Goal: Task Accomplishment & Management: Complete application form

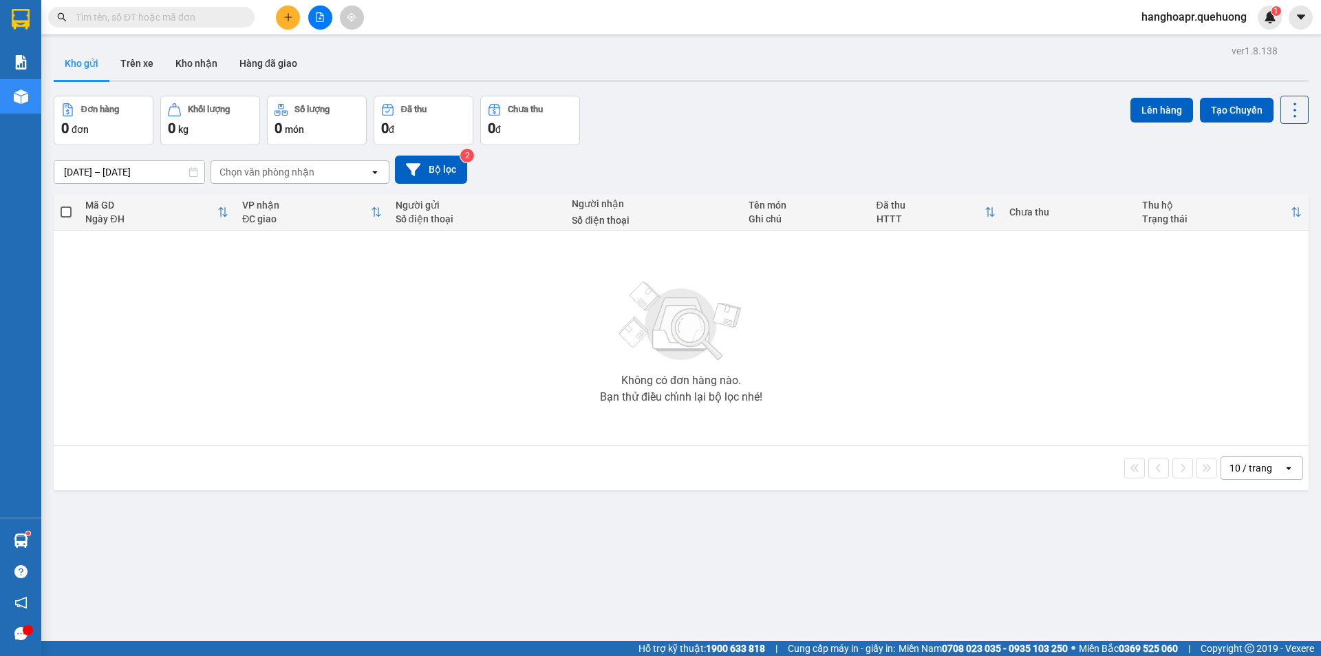
click at [206, 21] on input "text" at bounding box center [157, 17] width 162 height 15
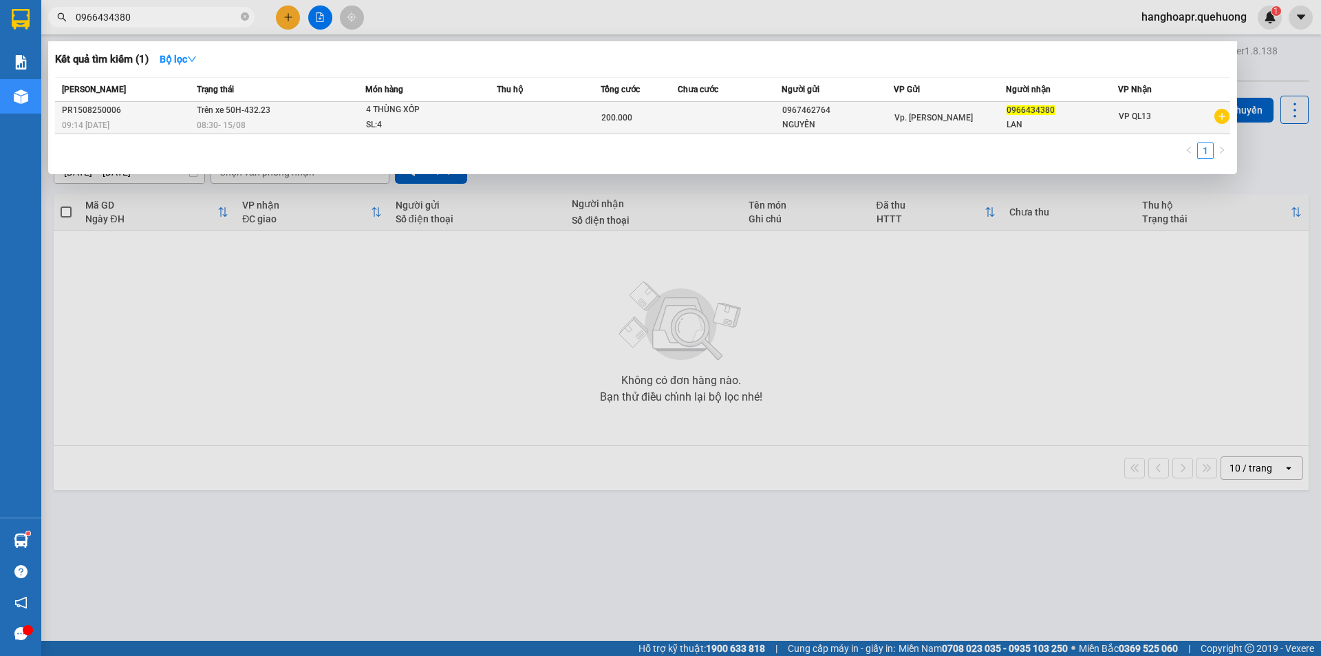
type input "0966434380"
click at [339, 119] on div "08:30 [DATE]" at bounding box center [281, 125] width 169 height 15
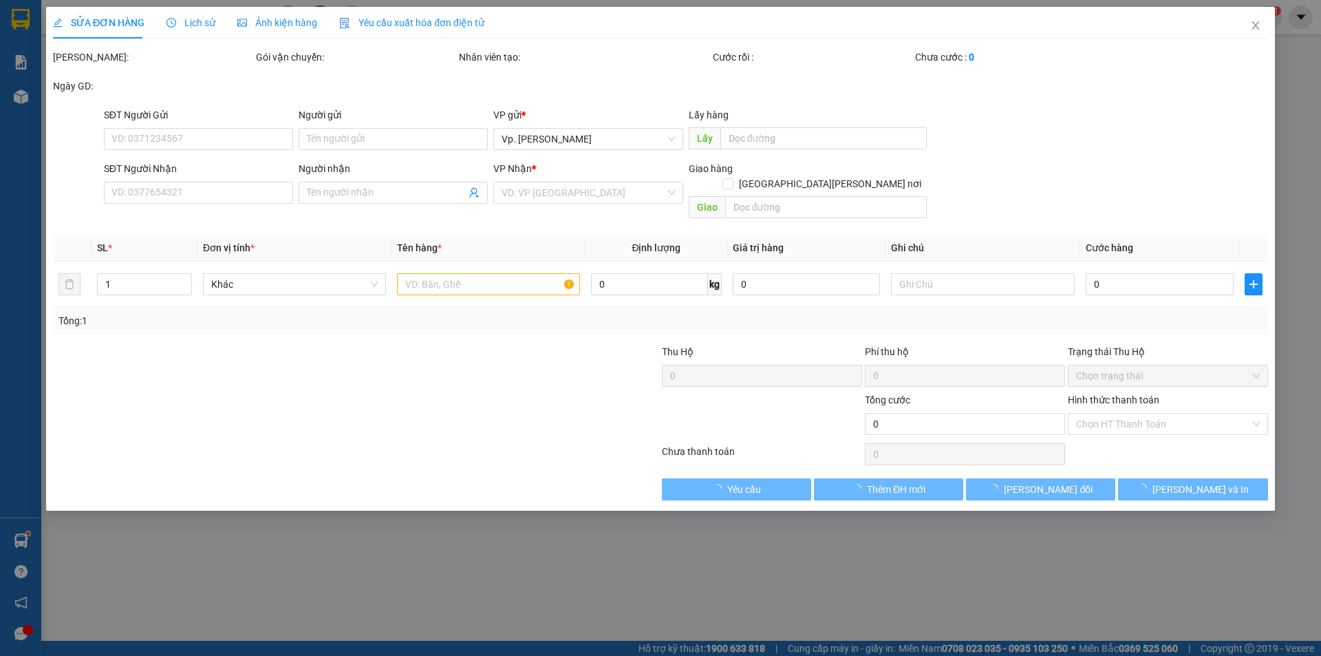
type input "0967462764"
type input "NGUYÊN"
type input "0966434380"
type input "LAN"
type input "200.000"
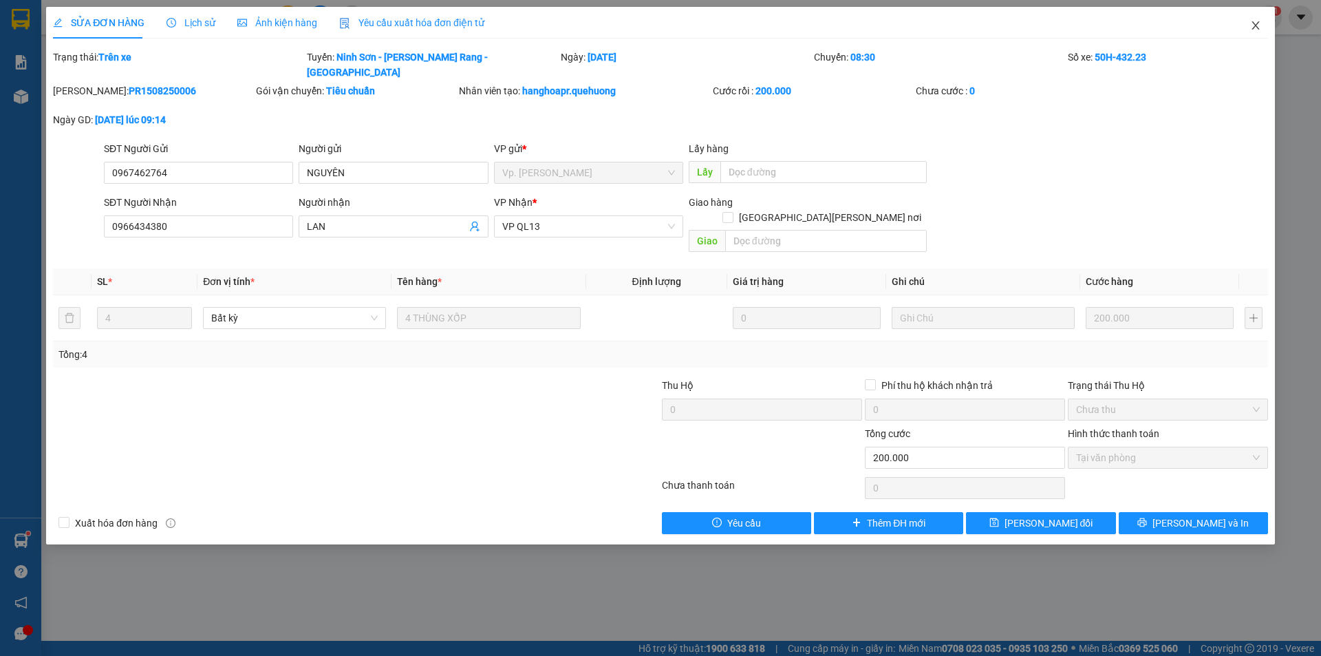
click at [1260, 26] on icon "close" at bounding box center [1255, 25] width 11 height 11
